Goal: Transaction & Acquisition: Book appointment/travel/reservation

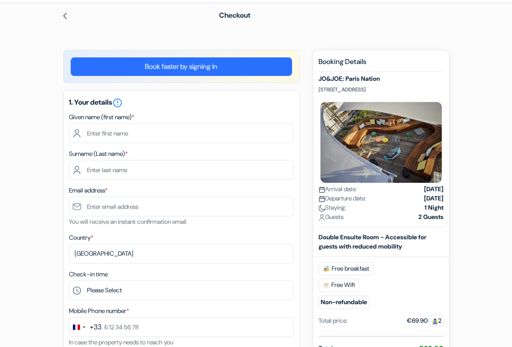
scroll to position [28, 0]
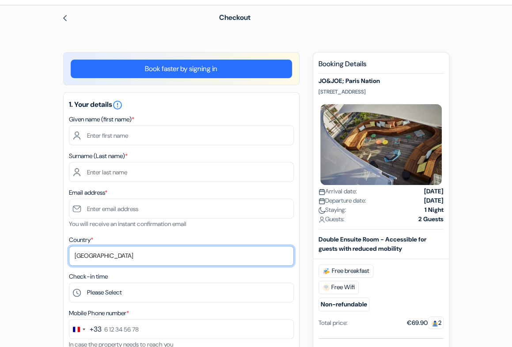
click at [269, 258] on select "Select country [GEOGRAPHIC_DATA] [GEOGRAPHIC_DATA] [GEOGRAPHIC_DATA] [GEOGRAPHI…" at bounding box center [181, 256] width 225 height 20
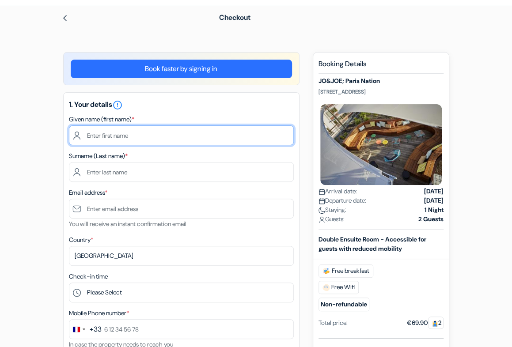
click at [196, 138] on input "text" at bounding box center [181, 135] width 225 height 20
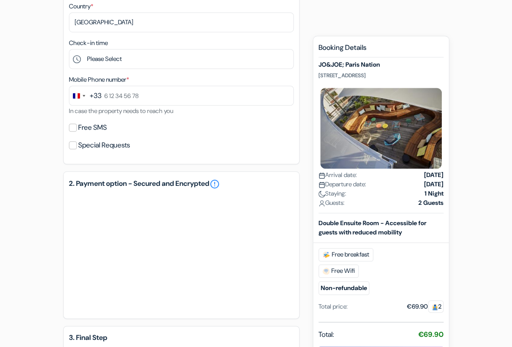
scroll to position [385, 0]
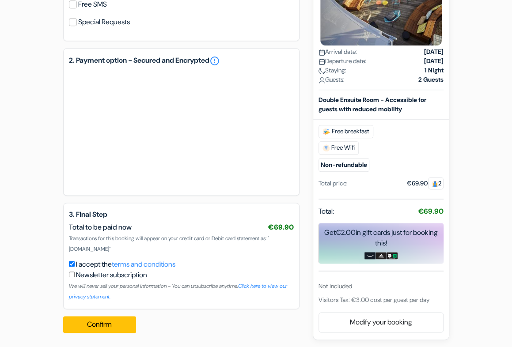
click at [369, 299] on span "Visitors Tax: €3.00 cost per guest per day" at bounding box center [373, 300] width 111 height 8
